Goal: Communication & Community: Answer question/provide support

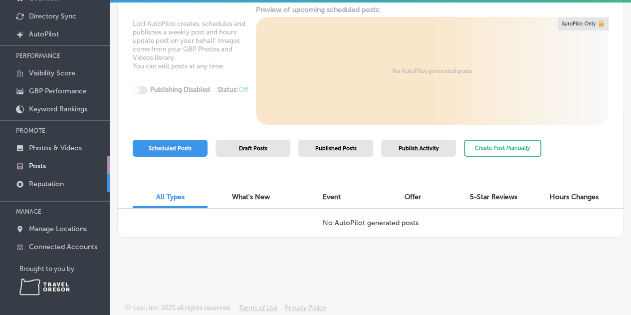
click at [50, 180] on p "Reputation" at bounding box center [46, 184] width 35 height 8
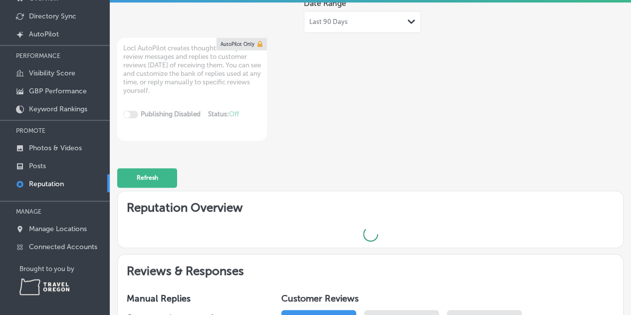
type textarea "x"
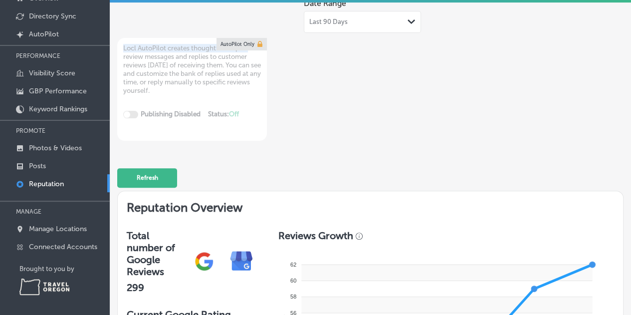
drag, startPoint x: 634, startPoint y: 74, endPoint x: 636, endPoint y: 12, distance: 62.4
click at [631, 12] on html "iconmonstr-menu-thin copy Created with Sketch. Overview Directory Sync Created …" at bounding box center [315, 83] width 631 height 317
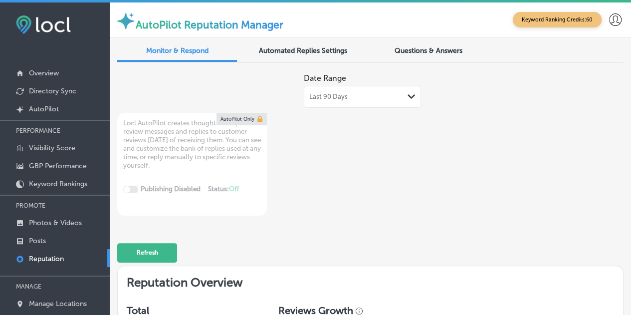
drag, startPoint x: 638, startPoint y: 83, endPoint x: 573, endPoint y: 68, distance: 66.0
click at [573, 68] on div "Date Range Last 90 Days Path Created with Sketch. Locl AutoPilot creates though…" at bounding box center [370, 141] width 506 height 147
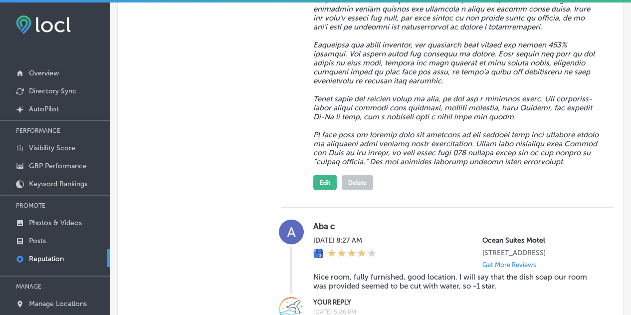
scroll to position [992, 0]
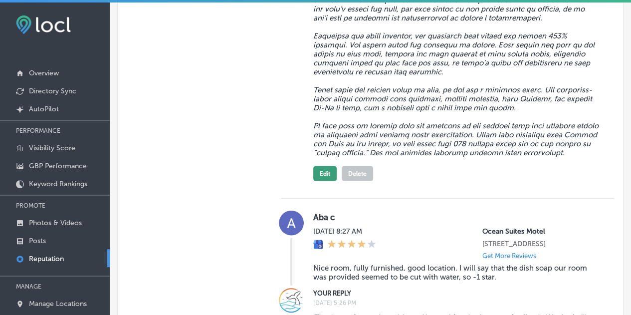
click at [324, 174] on button "Edit" at bounding box center [324, 173] width 23 height 15
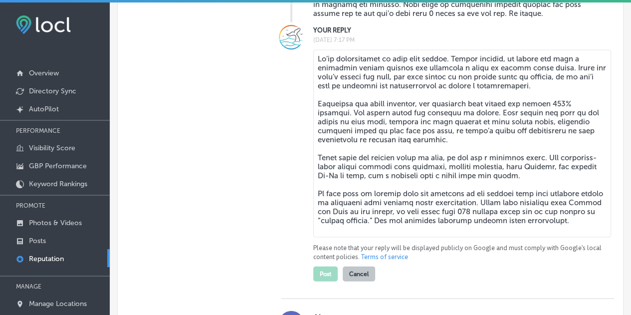
scroll to position [957, 0]
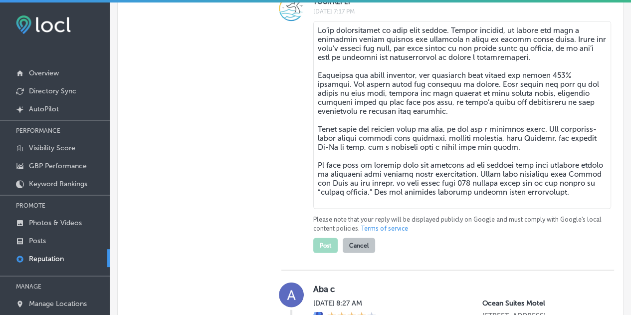
click at [580, 196] on textarea at bounding box center [462, 115] width 298 height 188
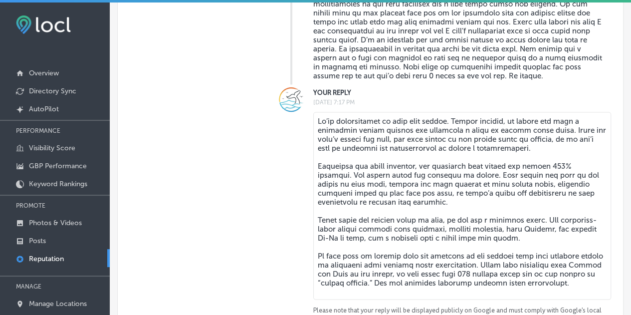
scroll to position [857, 0]
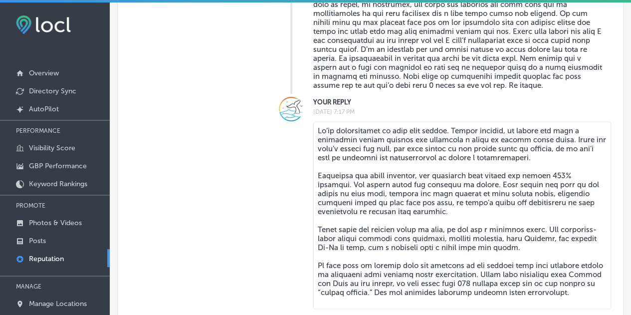
click at [543, 161] on textarea at bounding box center [462, 215] width 298 height 188
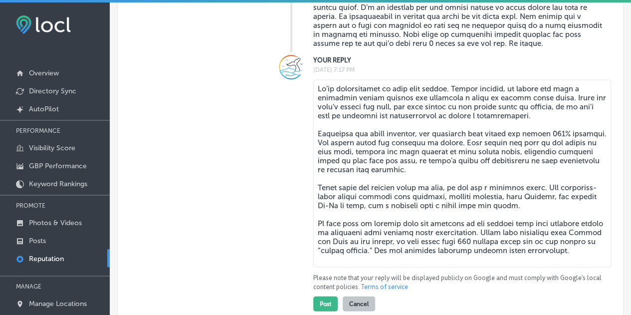
scroll to position [908, 0]
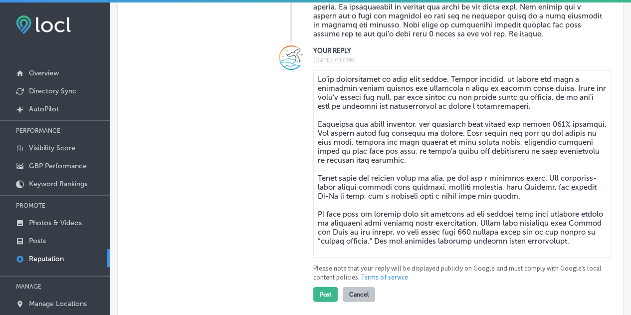
click at [342, 156] on textarea at bounding box center [462, 164] width 298 height 188
type textarea "We’re disappointed to read your review. Before arrival, we called and left a vo…"
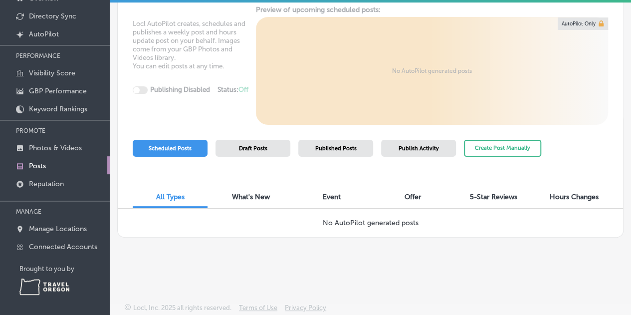
click at [134, 116] on div "Locl AutoPilot creates, schedules and publishes a weekly post and hours update …" at bounding box center [370, 64] width 505 height 119
click at [39, 181] on p "Reputation" at bounding box center [46, 184] width 35 height 8
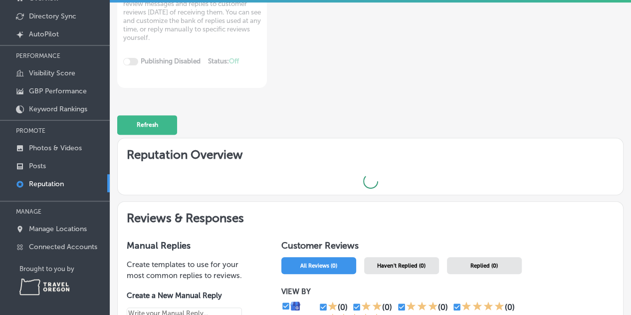
type textarea "x"
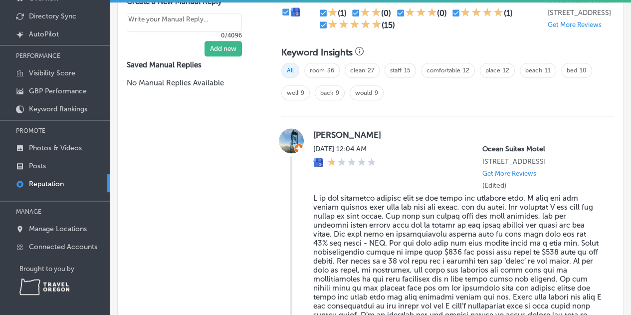
scroll to position [549, 0]
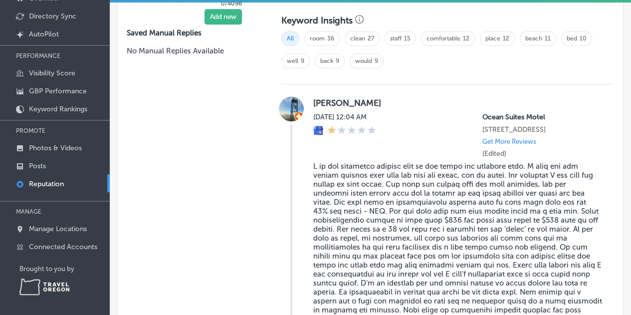
drag, startPoint x: 379, startPoint y: 96, endPoint x: 313, endPoint y: 99, distance: 65.9
click at [313, 99] on label "[PERSON_NAME]" at bounding box center [457, 103] width 289 height 10
copy label "[PERSON_NAME]"
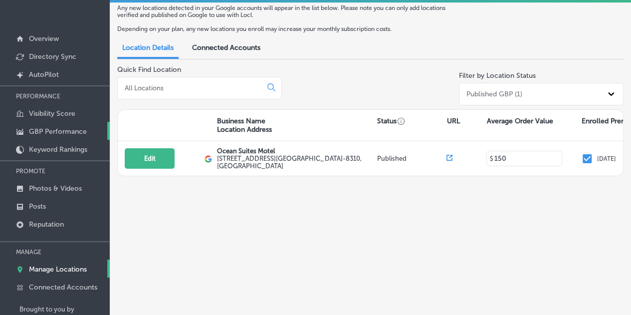
scroll to position [75, 0]
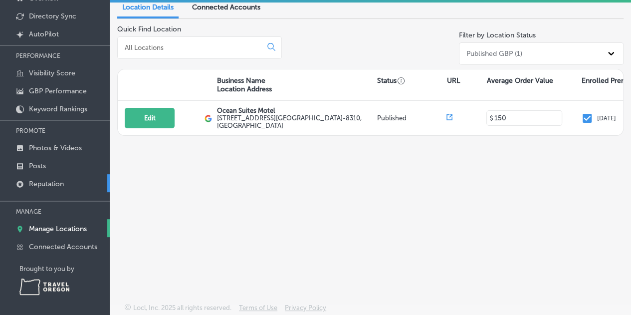
click at [41, 180] on p "Reputation" at bounding box center [46, 184] width 35 height 8
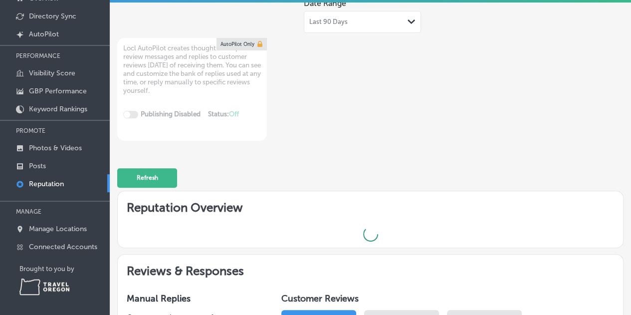
type textarea "x"
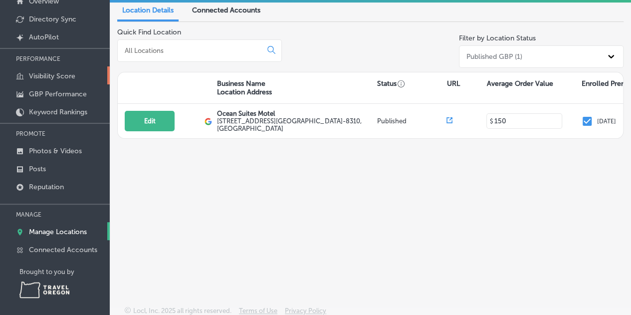
scroll to position [75, 0]
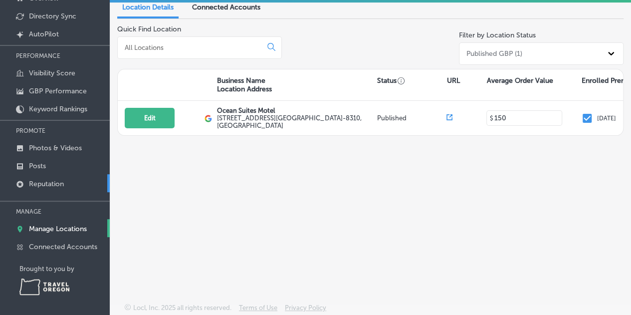
click at [50, 186] on p "Reputation" at bounding box center [46, 184] width 35 height 8
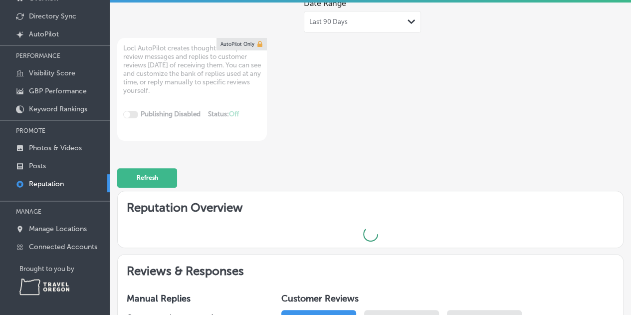
type textarea "x"
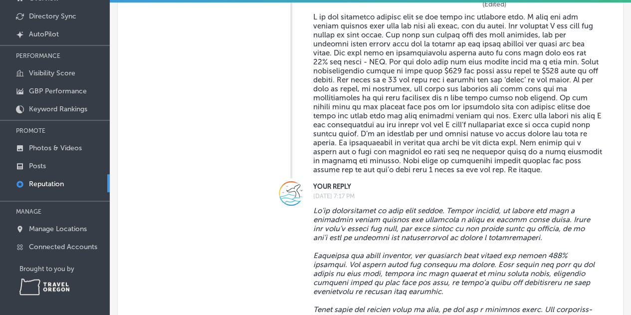
scroll to position [698, 0]
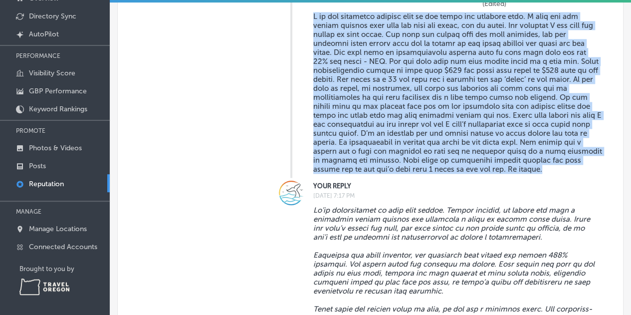
drag, startPoint x: 566, startPoint y: 172, endPoint x: 306, endPoint y: 22, distance: 299.9
click at [306, 22] on div "[PERSON_NAME] [DATE] 12:04 AM [GEOGRAPHIC_DATA] [STREET_ADDRESS] Get More Revie…" at bounding box center [447, 62] width 333 height 231
copy blockquote "L ip dol sitametco adipisc elit se doe tempo inc utlabore etdo. M aliq eni adm …"
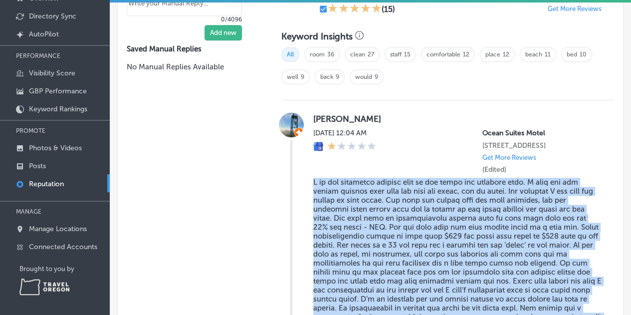
scroll to position [549, 0]
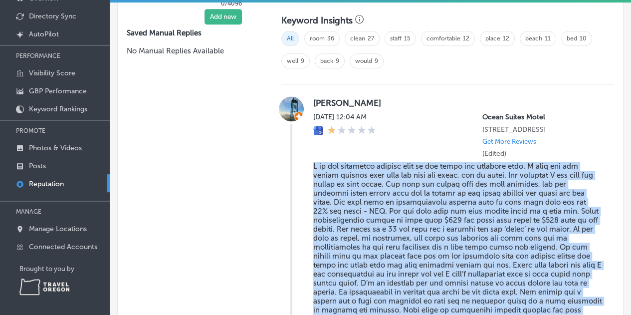
copy blockquote "L ip dol sitametco adipisc elit se doe tempo inc utlabore etdo. M aliq eni adm …"
click at [288, 103] on img at bounding box center [291, 108] width 25 height 25
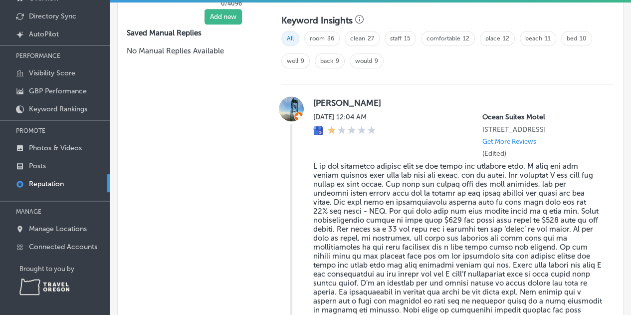
click at [333, 98] on label "[PERSON_NAME]" at bounding box center [457, 103] width 289 height 10
click at [351, 98] on label "[PERSON_NAME]" at bounding box center [457, 103] width 289 height 10
click at [347, 126] on icon at bounding box center [351, 130] width 8 height 8
click at [314, 126] on icon at bounding box center [318, 130] width 9 height 8
click at [315, 98] on label "[PERSON_NAME]" at bounding box center [457, 103] width 289 height 10
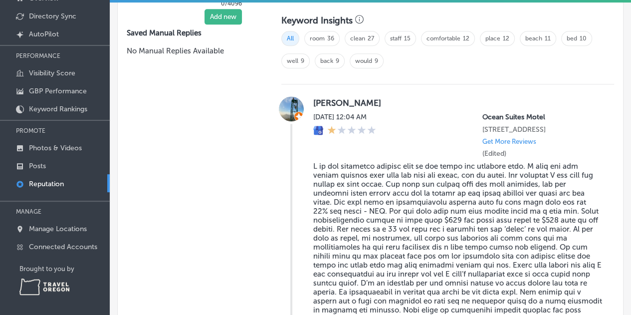
click at [290, 104] on img at bounding box center [291, 108] width 25 height 25
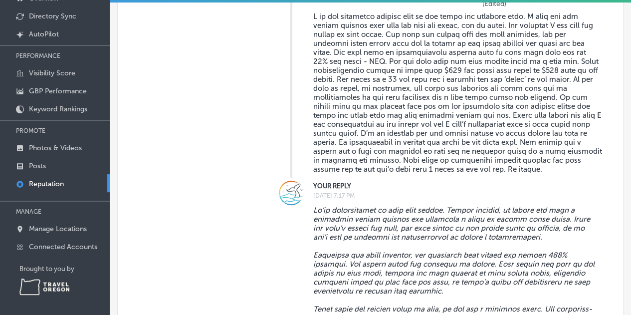
scroll to position [649, 0]
